Goal: Task Accomplishment & Management: Manage account settings

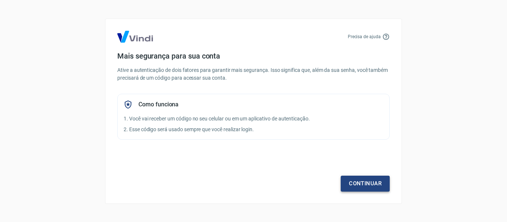
click at [376, 188] on link "Continuar" at bounding box center [365, 184] width 49 height 16
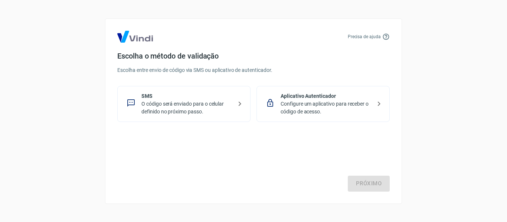
click at [201, 107] on p "O código será enviado para o celular definido no próximo passo." at bounding box center [186, 108] width 91 height 16
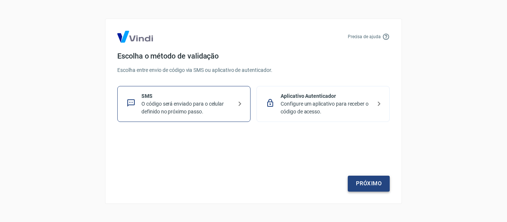
click at [363, 187] on link "Próximo" at bounding box center [369, 184] width 42 height 16
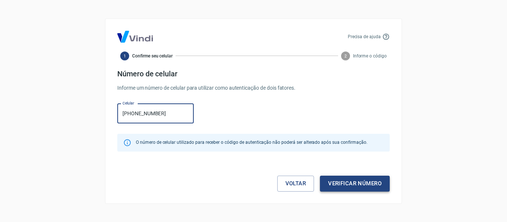
type input "[PHONE_NUMBER]"
click at [352, 185] on button "Verificar número" at bounding box center [355, 184] width 70 height 16
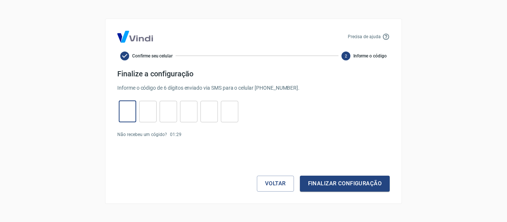
click at [130, 115] on input "tel" at bounding box center [127, 112] width 17 height 16
type input "1"
type input "9"
type input "4"
type input "7"
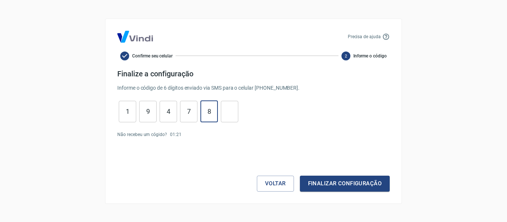
type input "8"
type input "7"
click at [361, 182] on button "Finalizar configuração" at bounding box center [345, 184] width 90 height 16
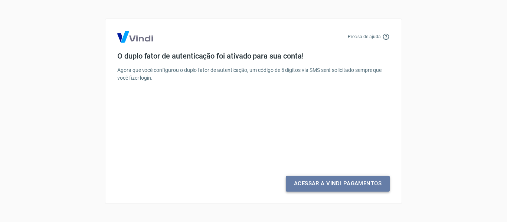
click at [363, 182] on link "Acessar a Vindi Pagamentos" at bounding box center [338, 184] width 104 height 16
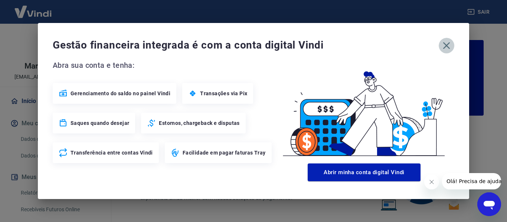
click at [446, 46] on icon "button" at bounding box center [447, 46] width 12 height 12
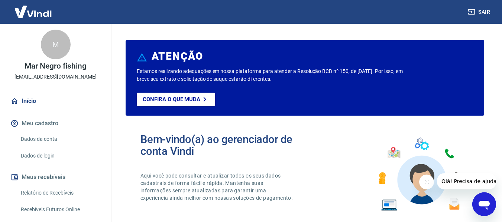
click at [425, 182] on icon "Fechar mensagem da empresa" at bounding box center [426, 182] width 6 height 6
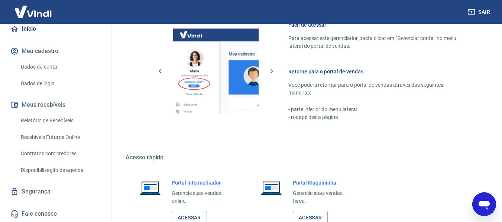
scroll to position [464, 0]
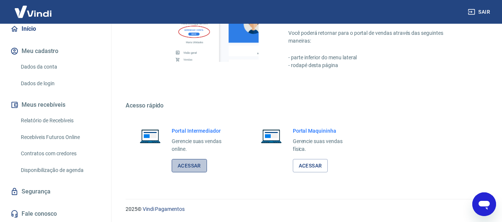
click at [200, 168] on link "Acessar" at bounding box center [189, 166] width 35 height 14
